Goal: Check status: Check status

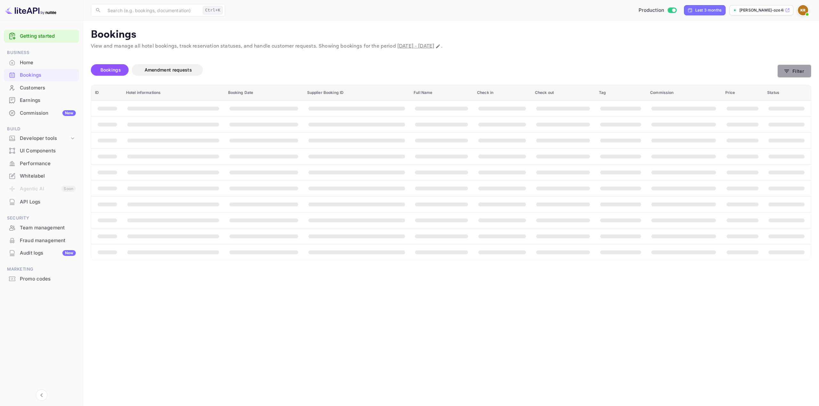
click at [789, 70] on icon "button" at bounding box center [786, 71] width 6 height 6
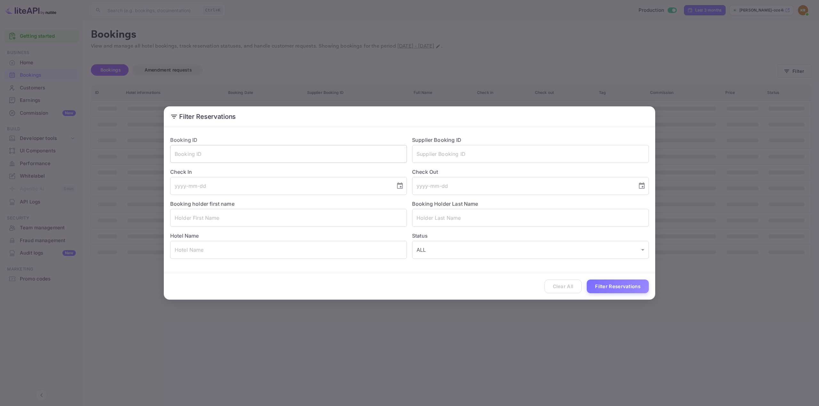
click at [300, 154] on input "text" at bounding box center [288, 154] width 237 height 18
paste input "qs3N27cai"
type input "qs3N27cai"
click at [620, 287] on button "Filter Reservations" at bounding box center [617, 287] width 62 height 14
click at [507, 345] on div "Filter Reservations Booking ID qs3N27cai ​ Supplier Booking ID ​ Check In ​ Che…" at bounding box center [409, 203] width 819 height 406
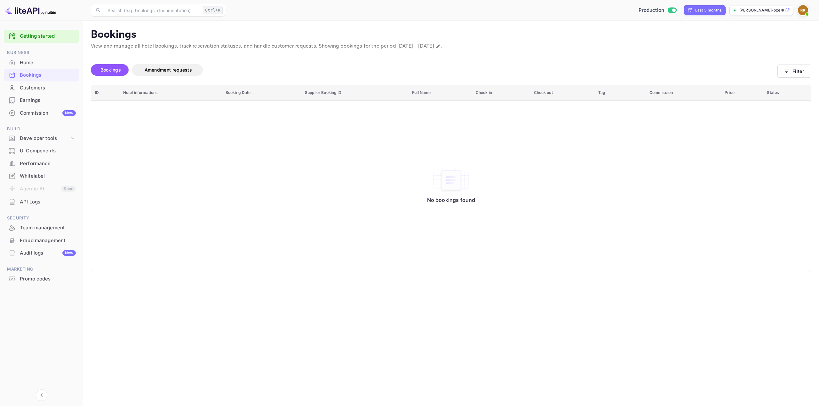
click at [801, 11] on img at bounding box center [803, 10] width 10 height 10
click at [740, 83] on div "Sign out" at bounding box center [763, 87] width 89 height 14
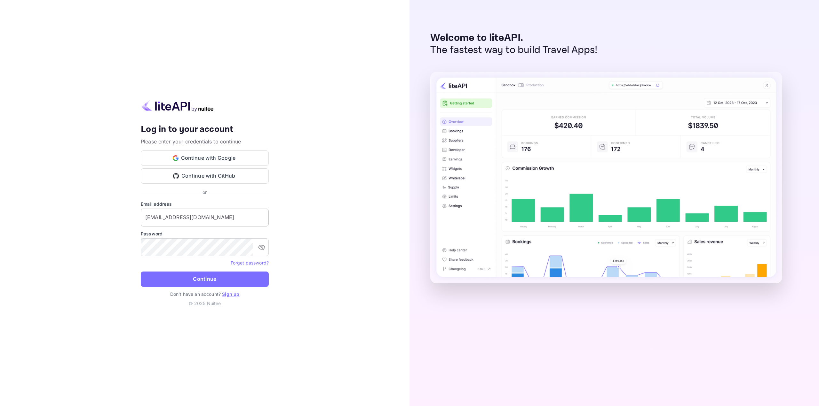
click at [203, 217] on input "[EMAIL_ADDRESS][DOMAIN_NAME]" at bounding box center [205, 218] width 128 height 18
type input "[EMAIL_ADDRESS][DOMAIN_NAME]"
click at [200, 276] on button "Continue" at bounding box center [205, 279] width 128 height 15
